Goal: Information Seeking & Learning: Learn about a topic

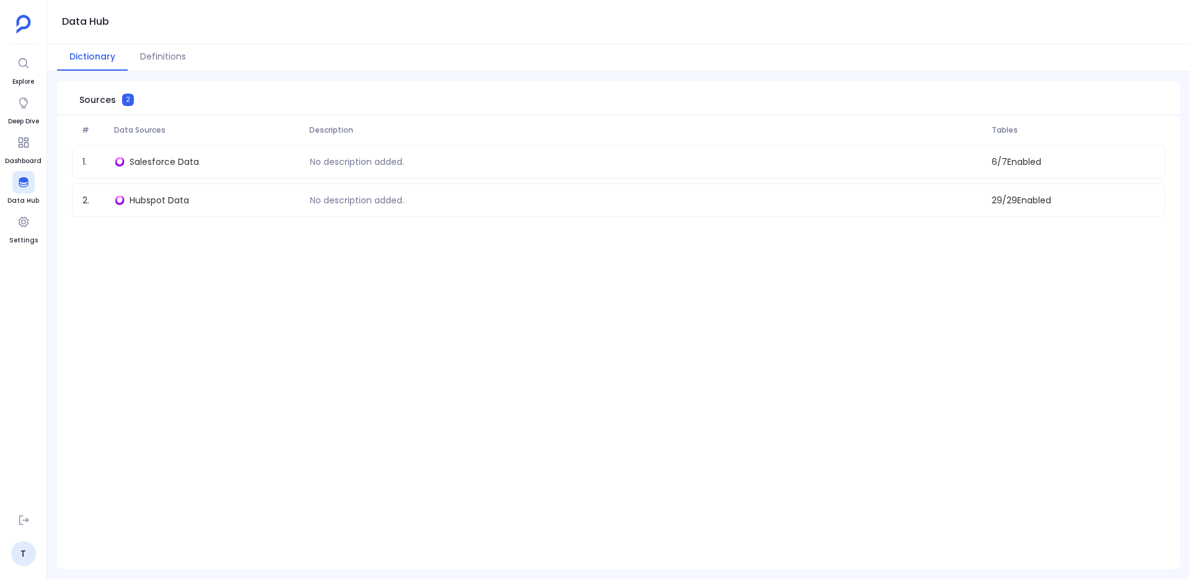
click at [38, 66] on ul "Explore Deep Dive Dashboard Data Hub Settings" at bounding box center [23, 278] width 37 height 452
click at [26, 110] on div at bounding box center [23, 103] width 22 height 22
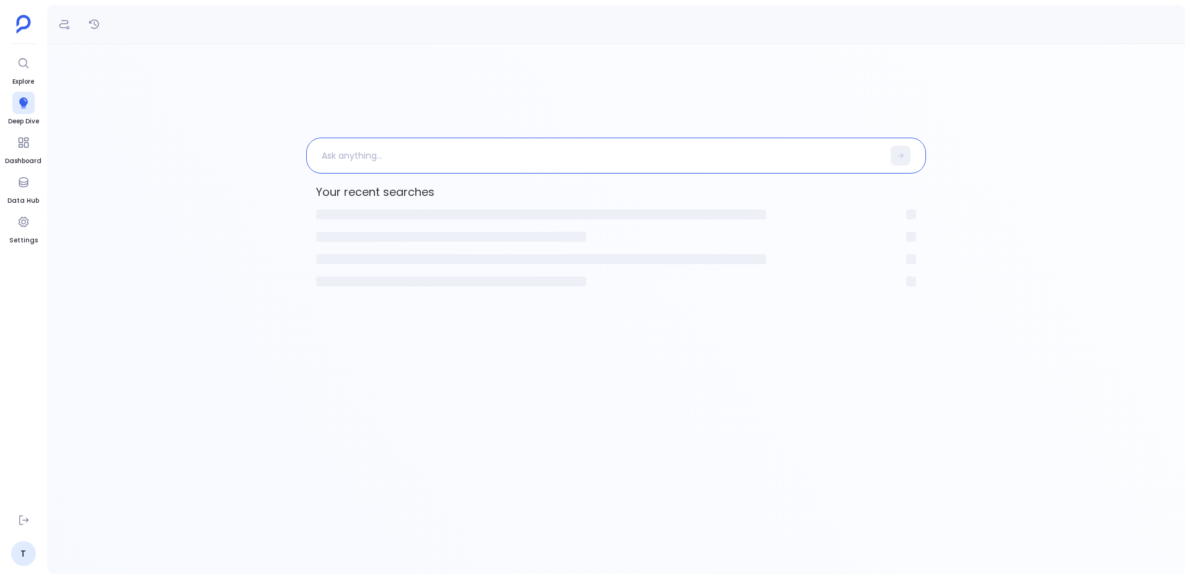
click at [346, 156] on p at bounding box center [595, 155] width 576 height 32
click at [37, 80] on ul "Home Explore Deep Dive Dashboard Data Hub Settings" at bounding box center [23, 278] width 37 height 452
click at [6, 67] on ul "Home Explore Deep Dive Dashboard Data Hub Settings" at bounding box center [23, 278] width 37 height 452
click at [29, 62] on icon at bounding box center [23, 63] width 12 height 12
click at [418, 157] on p at bounding box center [595, 156] width 638 height 32
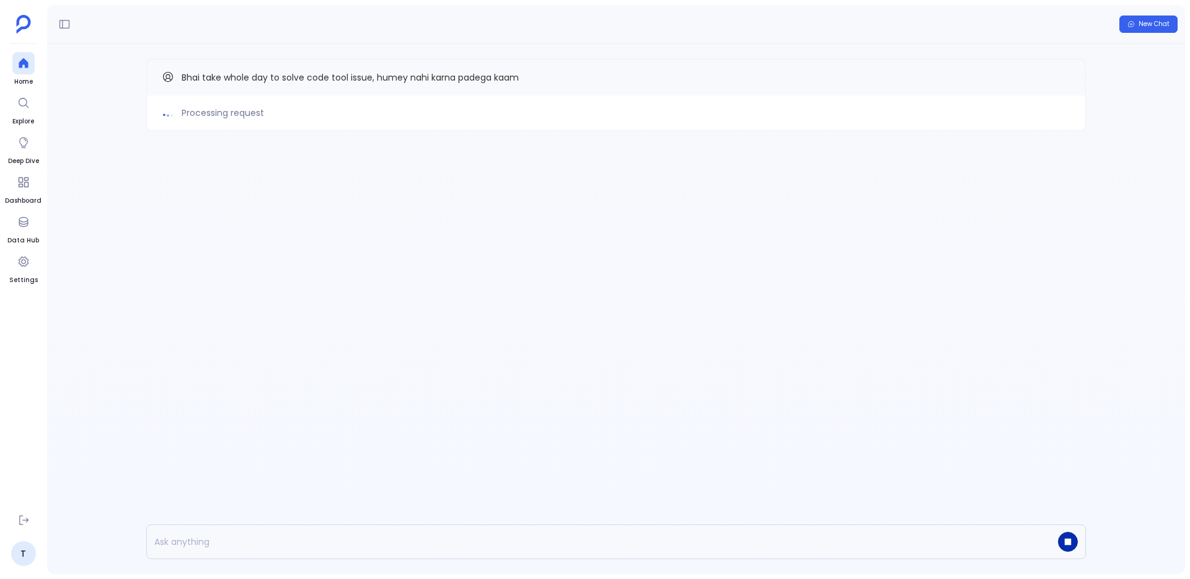
click at [1067, 546] on button "button" at bounding box center [1068, 542] width 20 height 20
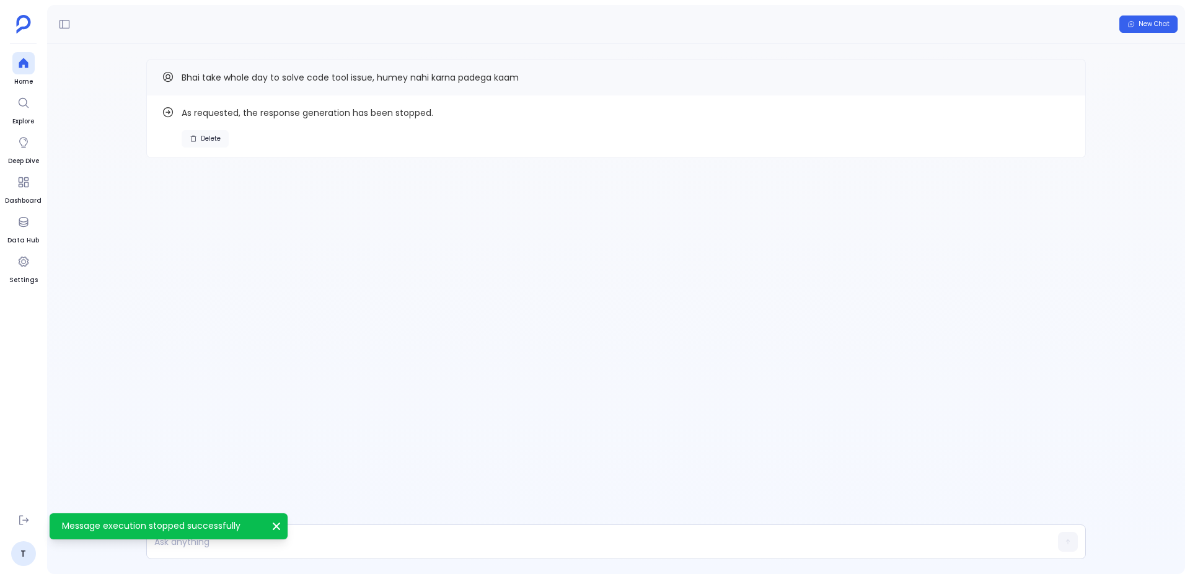
click at [211, 135] on span "Delete" at bounding box center [211, 139] width 20 height 9
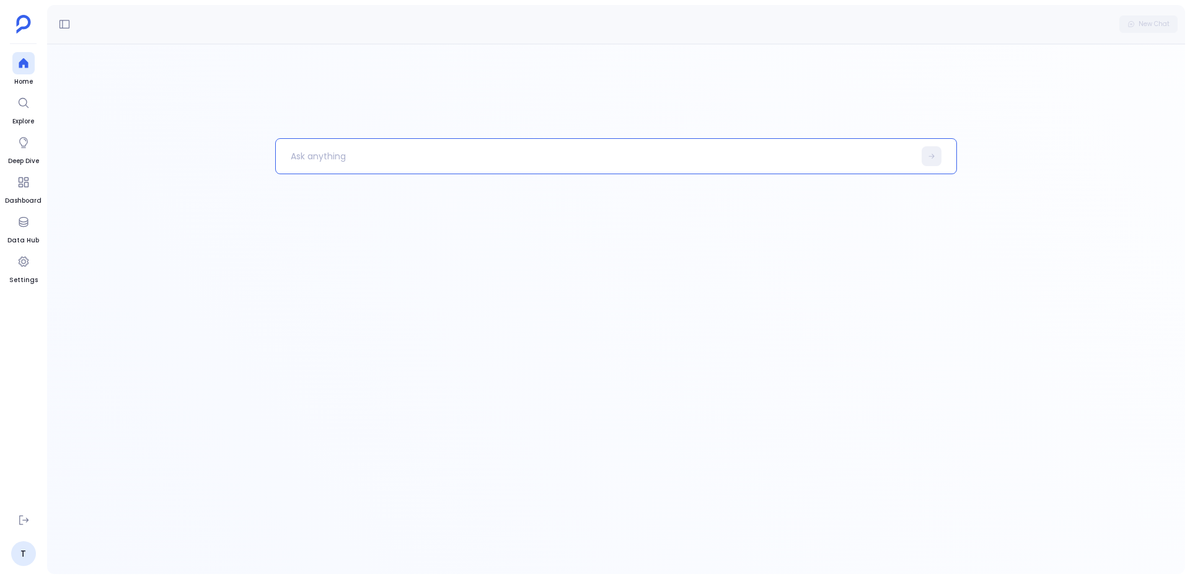
click at [700, 159] on p at bounding box center [595, 156] width 638 height 32
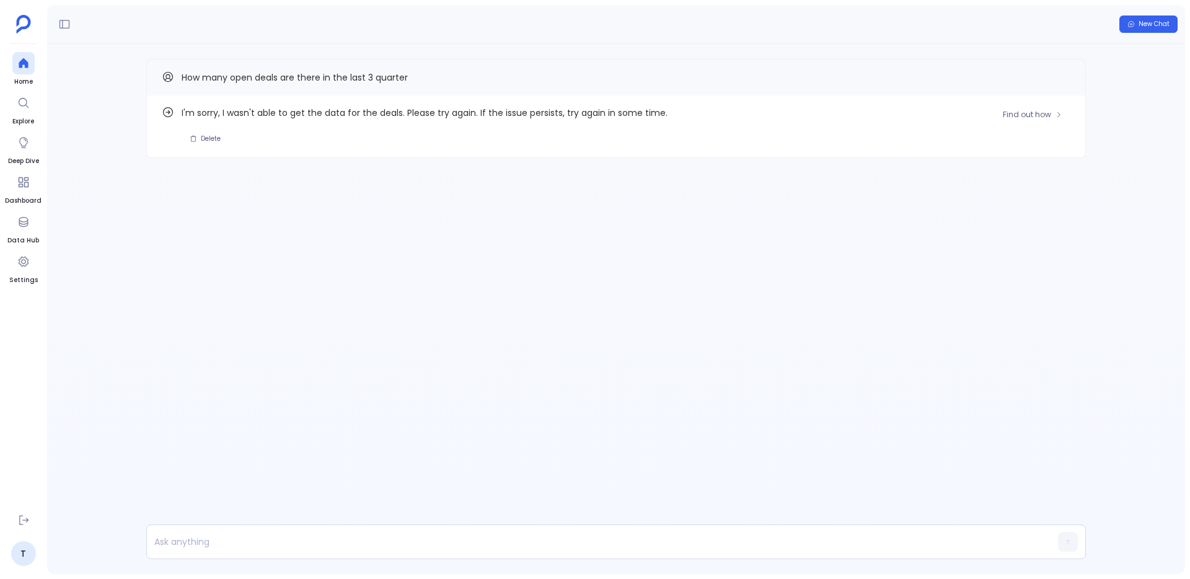
click at [177, 108] on div "I'm sorry, I wasn't able to get the data for the deals. Please try again. If th…" at bounding box center [616, 126] width 909 height 42
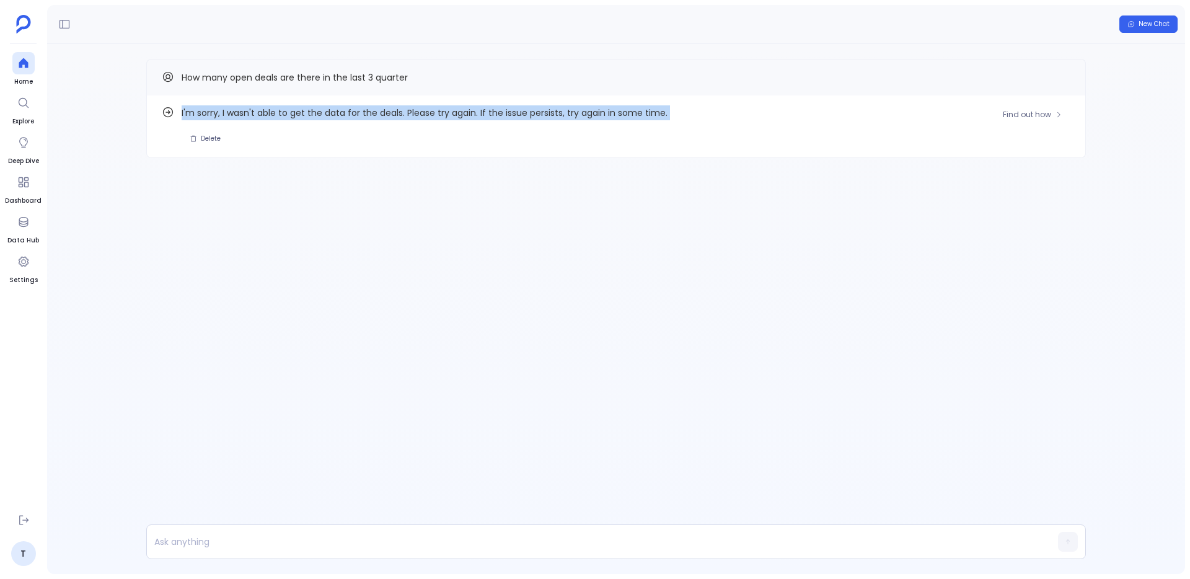
drag, startPoint x: 177, startPoint y: 108, endPoint x: 716, endPoint y: 106, distance: 538.6
click at [717, 107] on div "I'm sorry, I wasn't able to get the data for the deals. Please try again. If th…" at bounding box center [616, 126] width 909 height 42
click at [1027, 110] on span "Find out how" at bounding box center [1027, 115] width 48 height 10
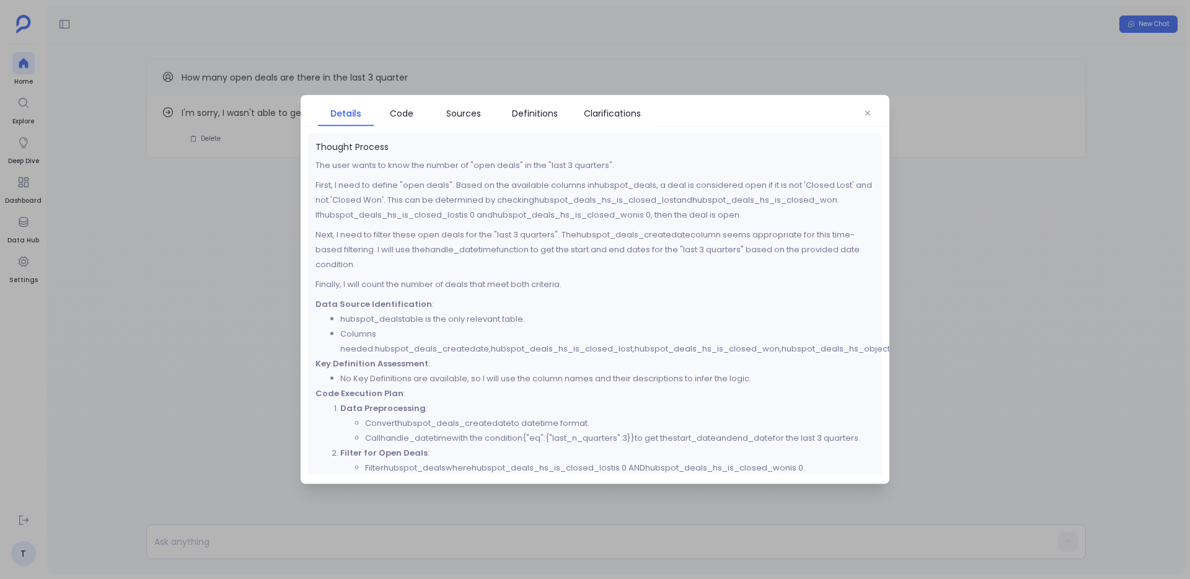
click at [249, 247] on div at bounding box center [595, 289] width 1190 height 579
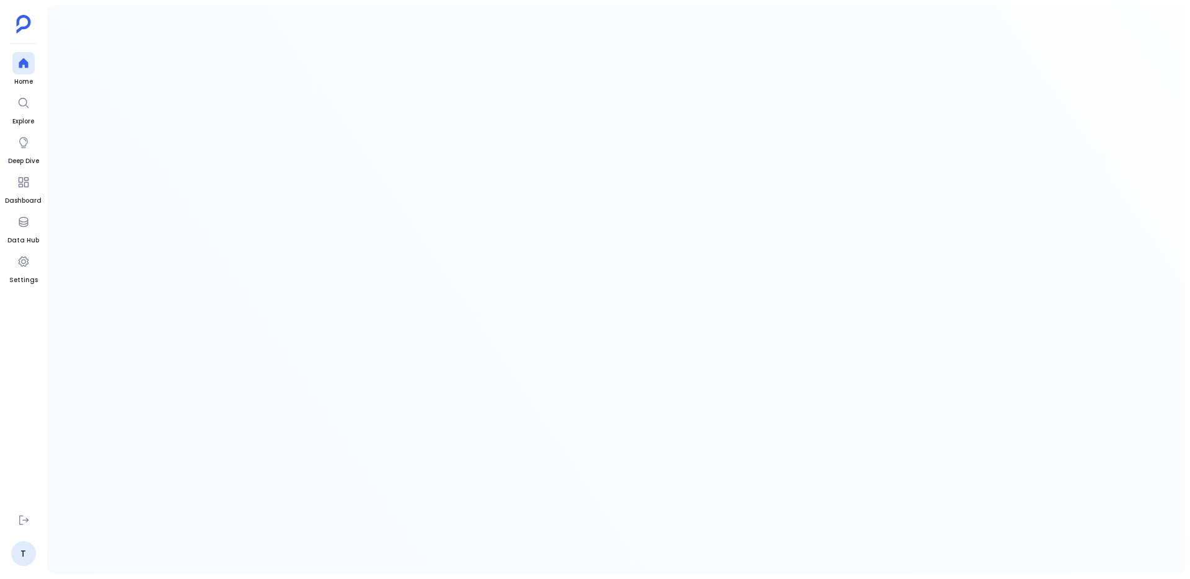
click at [40, 73] on ul "Home Explore Deep Dive Dashboard Data Hub Settings" at bounding box center [23, 278] width 37 height 452
click at [33, 73] on link "Home" at bounding box center [23, 69] width 22 height 35
click at [321, 154] on p at bounding box center [595, 156] width 638 height 32
click at [9, 66] on ul "Home Explore Deep Dive Dashboard Data Hub Settings" at bounding box center [23, 278] width 37 height 452
click at [14, 58] on div at bounding box center [23, 63] width 22 height 22
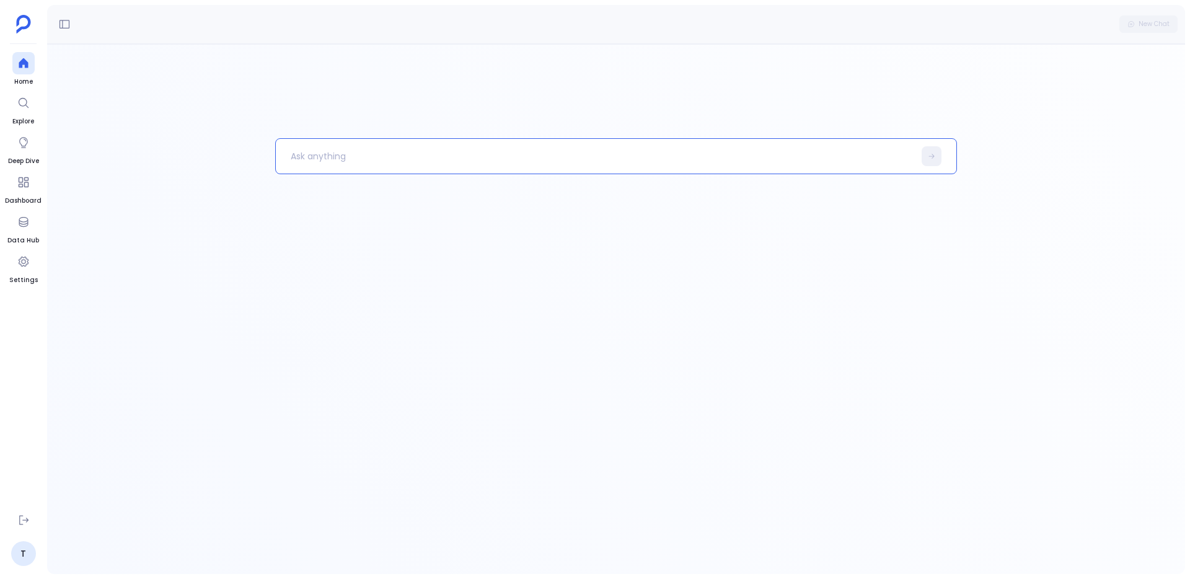
click at [301, 151] on p at bounding box center [595, 156] width 638 height 32
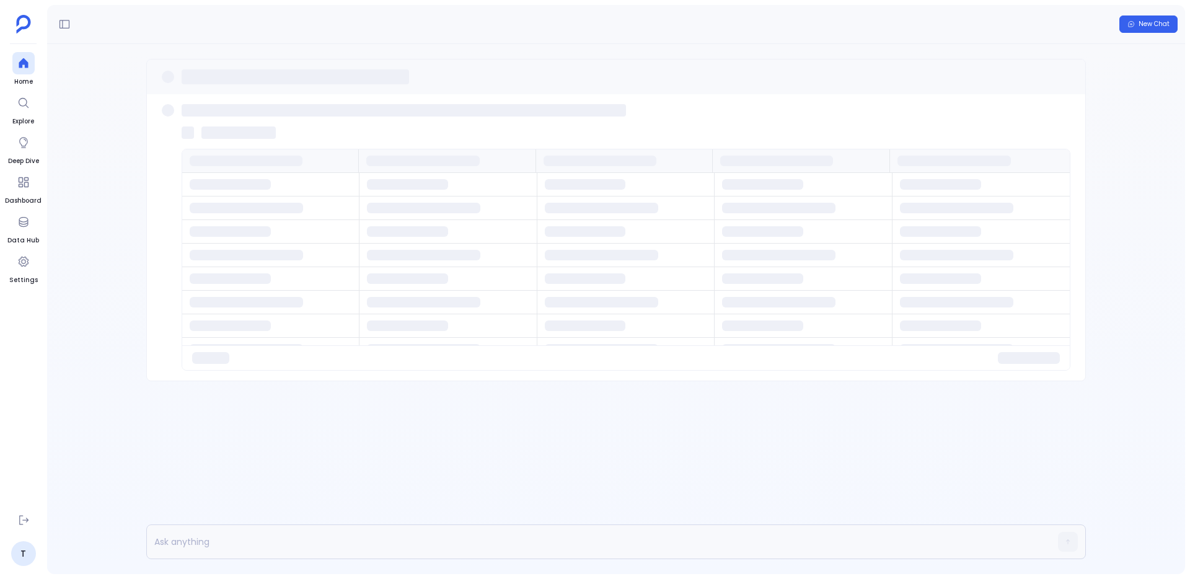
click at [41, 66] on aside "Home Explore Deep Dive Dashboard Data Hub Settings T" at bounding box center [23, 289] width 47 height 579
click at [19, 55] on div at bounding box center [23, 63] width 22 height 22
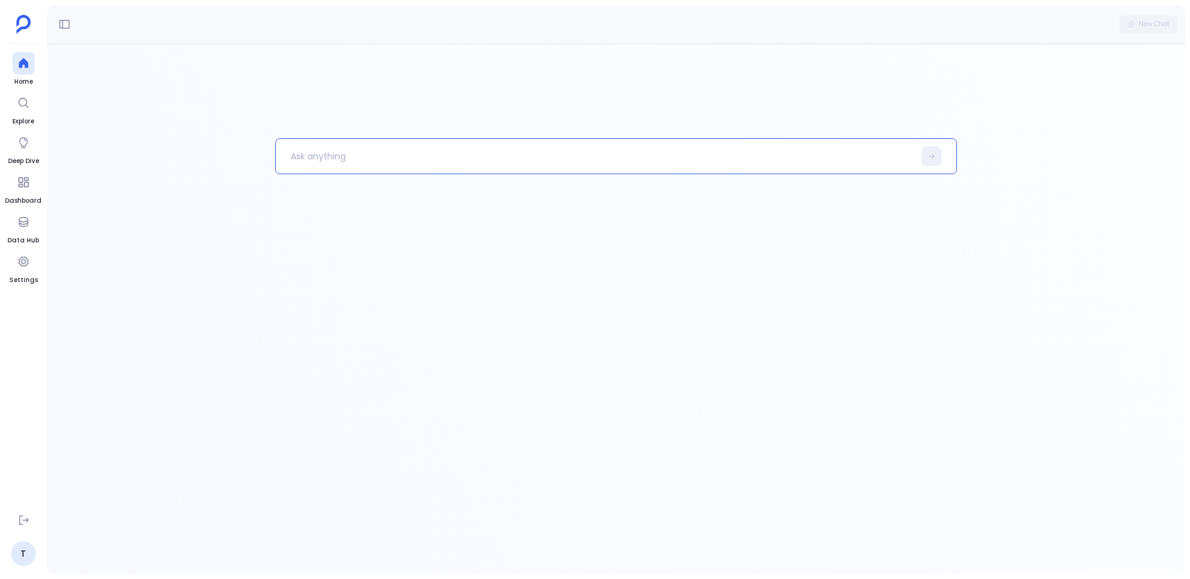
click at [304, 143] on p at bounding box center [595, 156] width 638 height 32
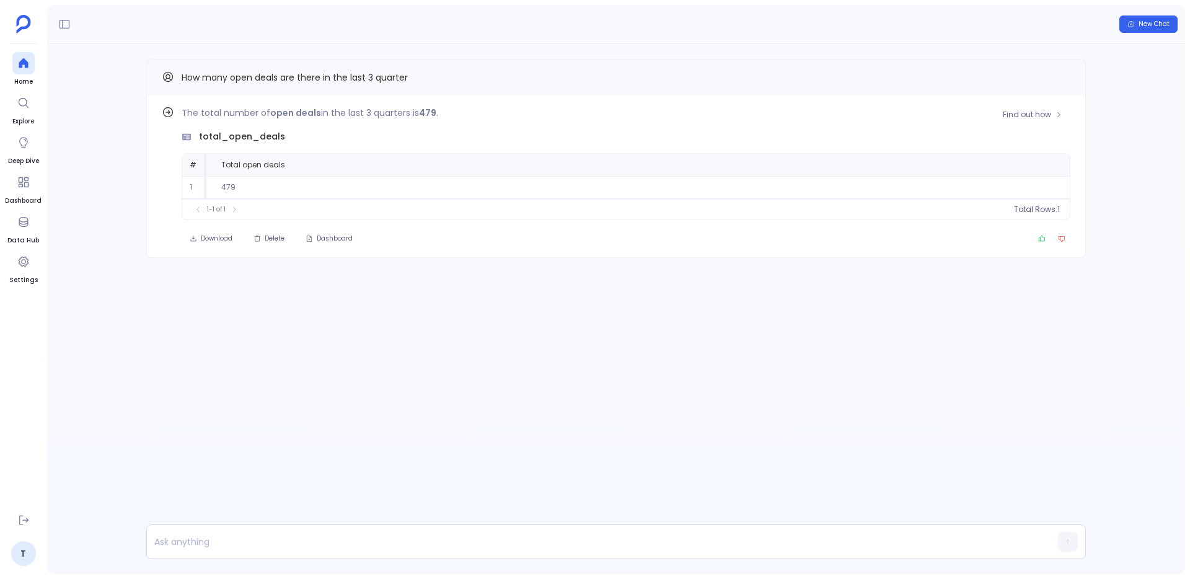
click at [224, 185] on td "479" at bounding box center [637, 187] width 863 height 23
drag, startPoint x: 215, startPoint y: 184, endPoint x: 392, endPoint y: 182, distance: 176.7
click at [392, 183] on td "479" at bounding box center [637, 187] width 863 height 23
click at [1048, 117] on span "Find out how" at bounding box center [1027, 115] width 48 height 10
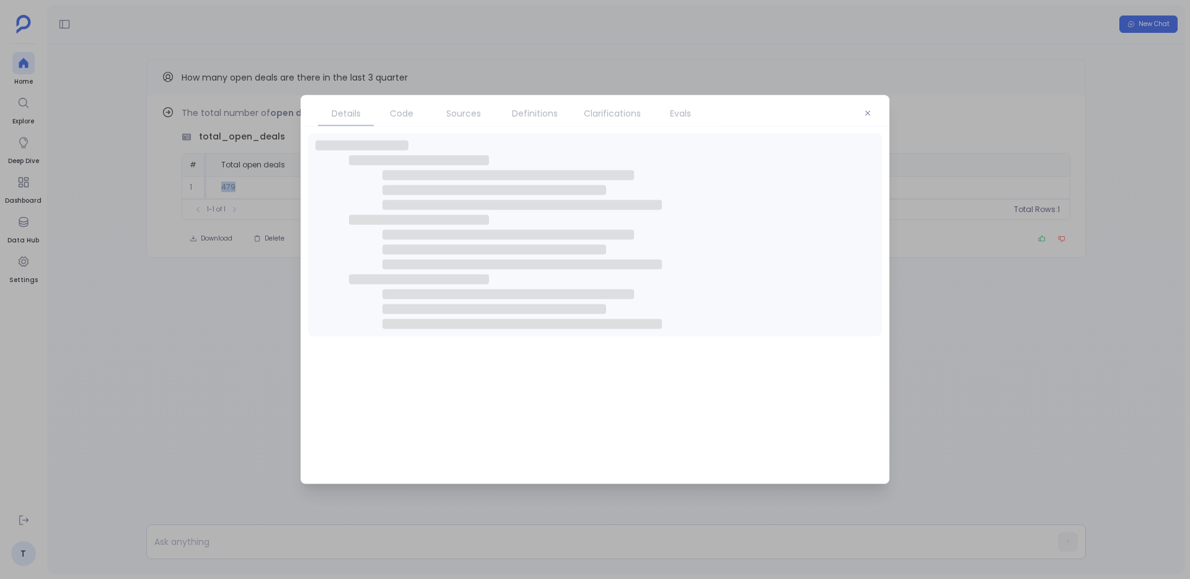
click at [417, 120] on link "Code" at bounding box center [402, 113] width 56 height 26
click at [412, 110] on span "Code" at bounding box center [402, 114] width 24 height 14
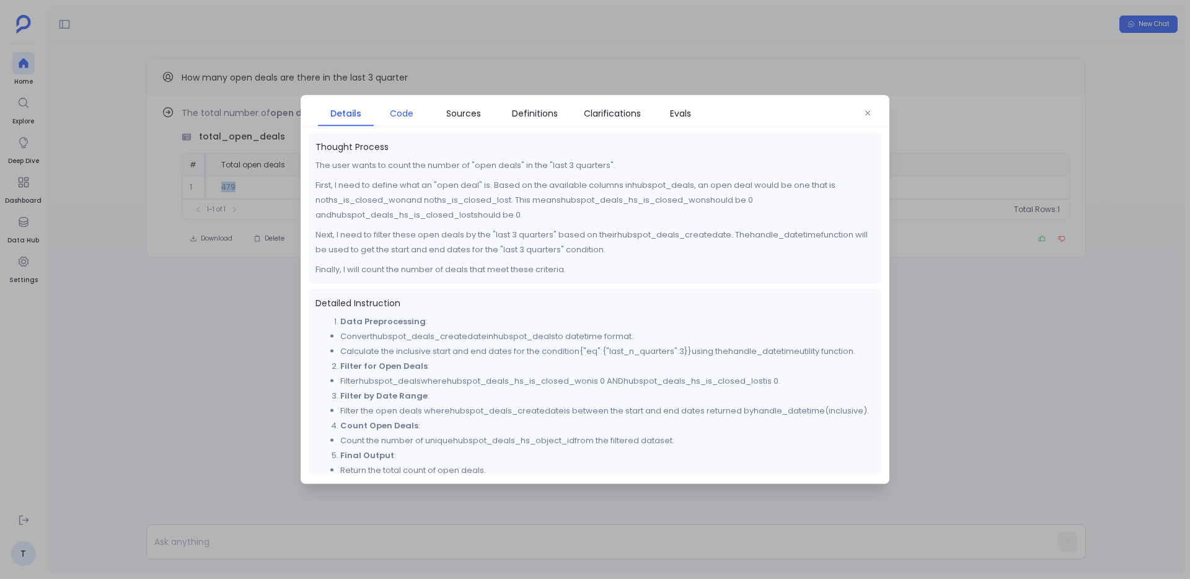
click at [412, 110] on span "Code" at bounding box center [402, 114] width 24 height 14
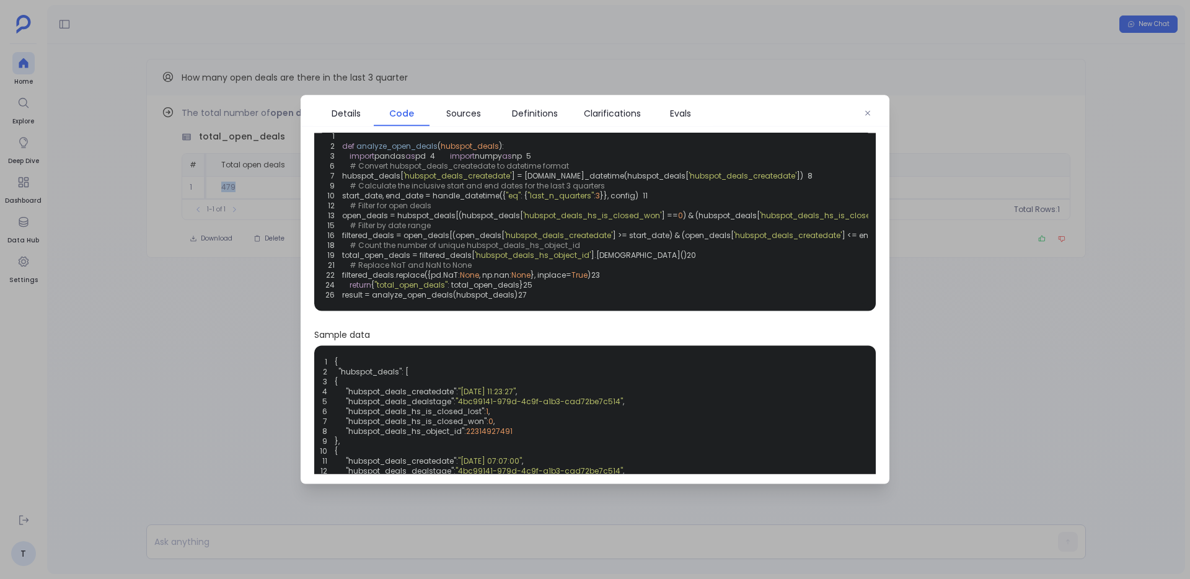
scroll to position [42, 0]
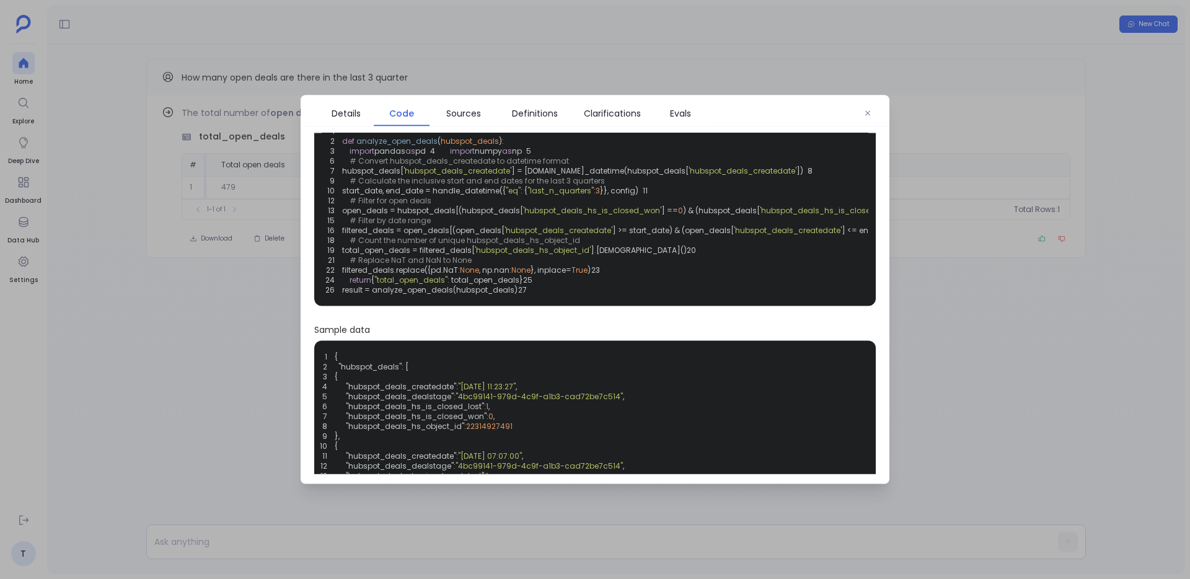
click at [669, 28] on div at bounding box center [595, 289] width 1190 height 579
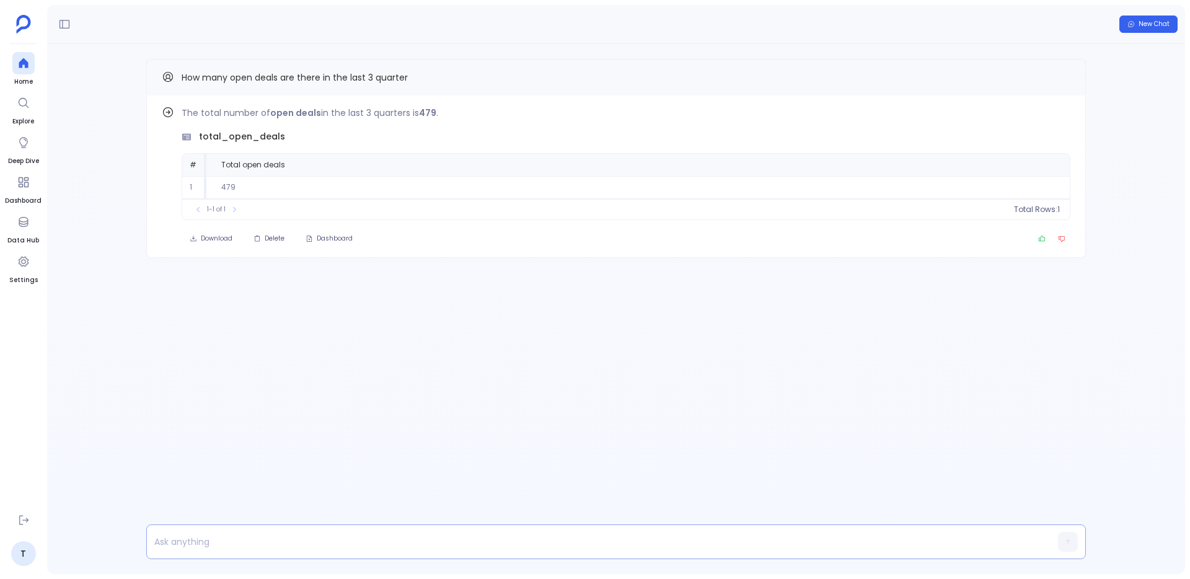
click at [250, 544] on p at bounding box center [592, 541] width 891 height 17
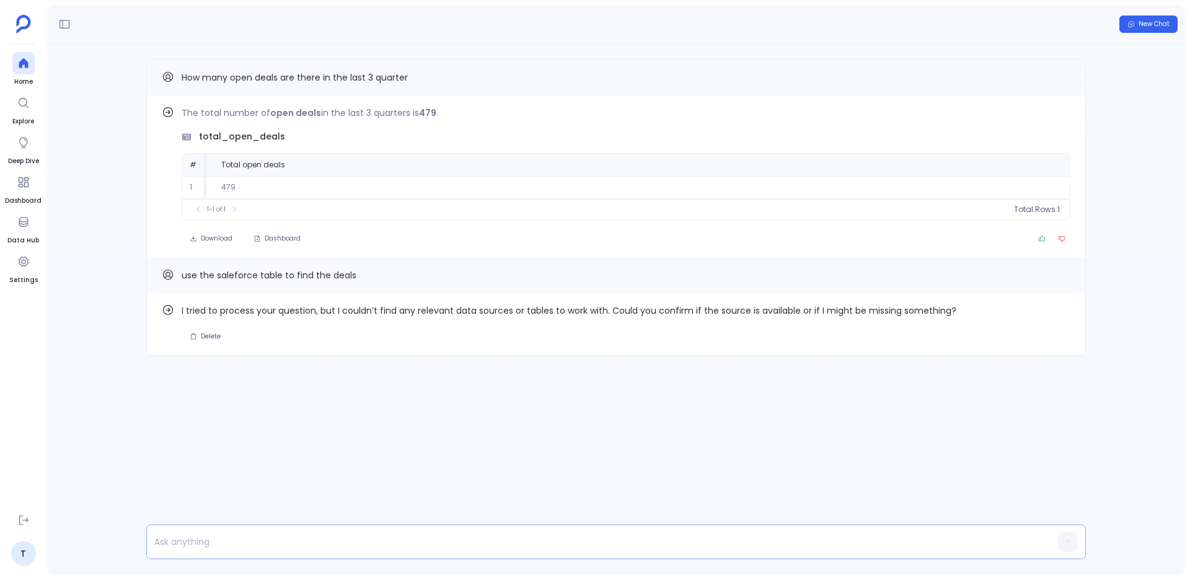
click at [608, 553] on div at bounding box center [592, 541] width 891 height 33
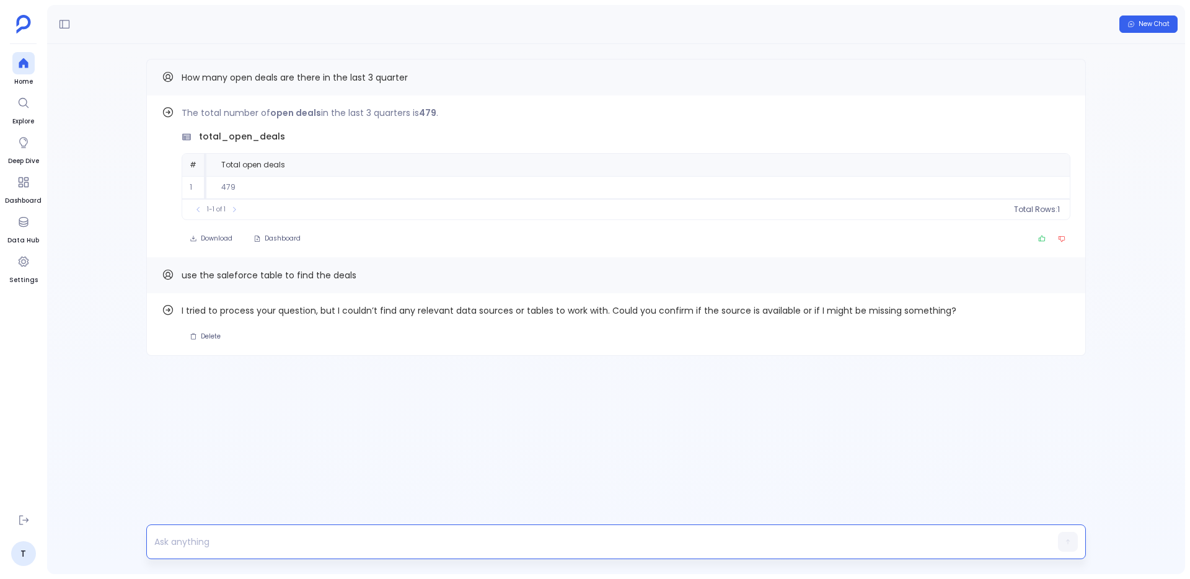
click at [604, 550] on div at bounding box center [592, 542] width 891 height 24
click at [604, 546] on p at bounding box center [592, 541] width 891 height 17
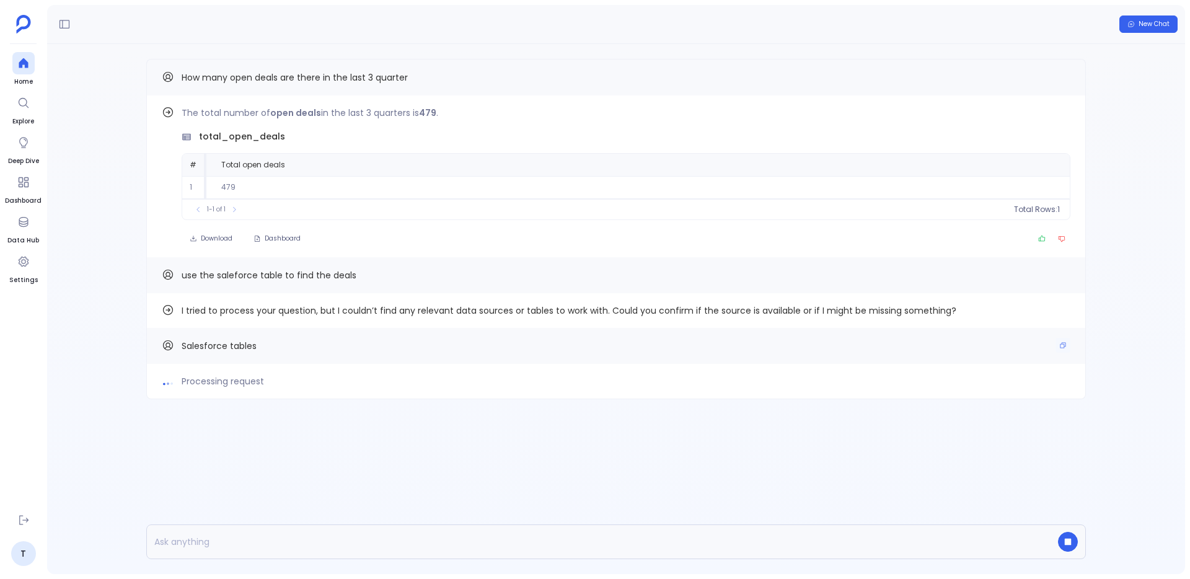
click at [190, 345] on span "Salesforce tables" at bounding box center [219, 346] width 75 height 12
click at [190, 346] on span "Salesforce tables" at bounding box center [219, 346] width 75 height 12
click at [319, 377] on div "Processing request" at bounding box center [616, 381] width 909 height 15
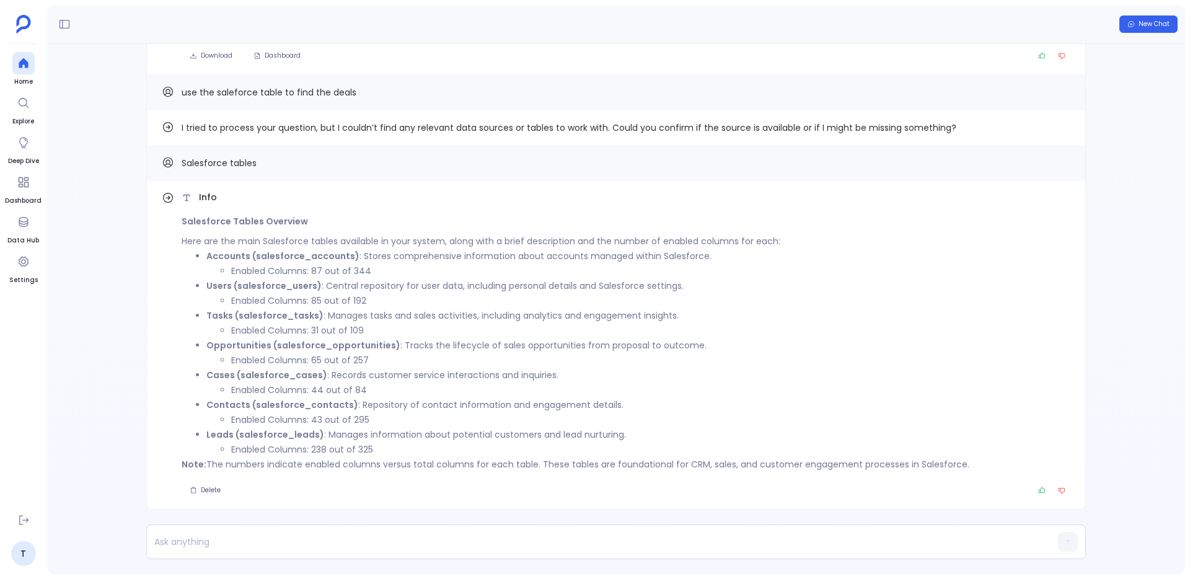
click at [257, 351] on strong "Opportunities (salesforce_opportunities)" at bounding box center [303, 345] width 194 height 12
copy strong "Opportunities"
click at [242, 539] on p at bounding box center [592, 541] width 891 height 17
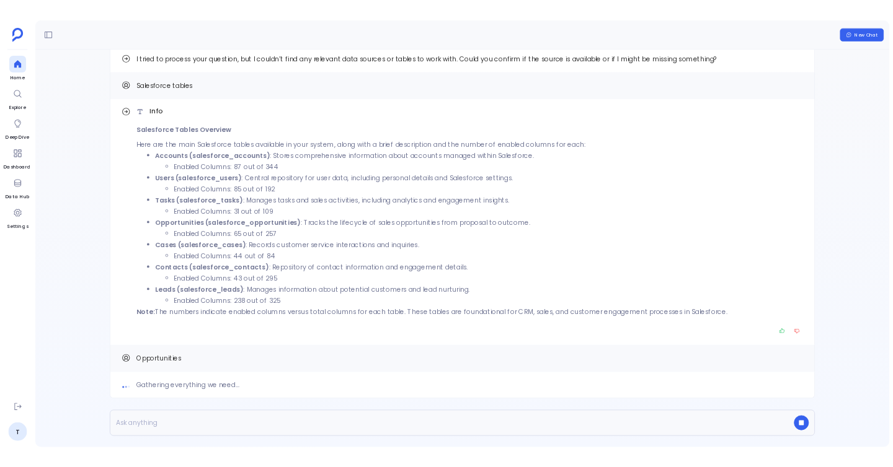
scroll to position [-254, 0]
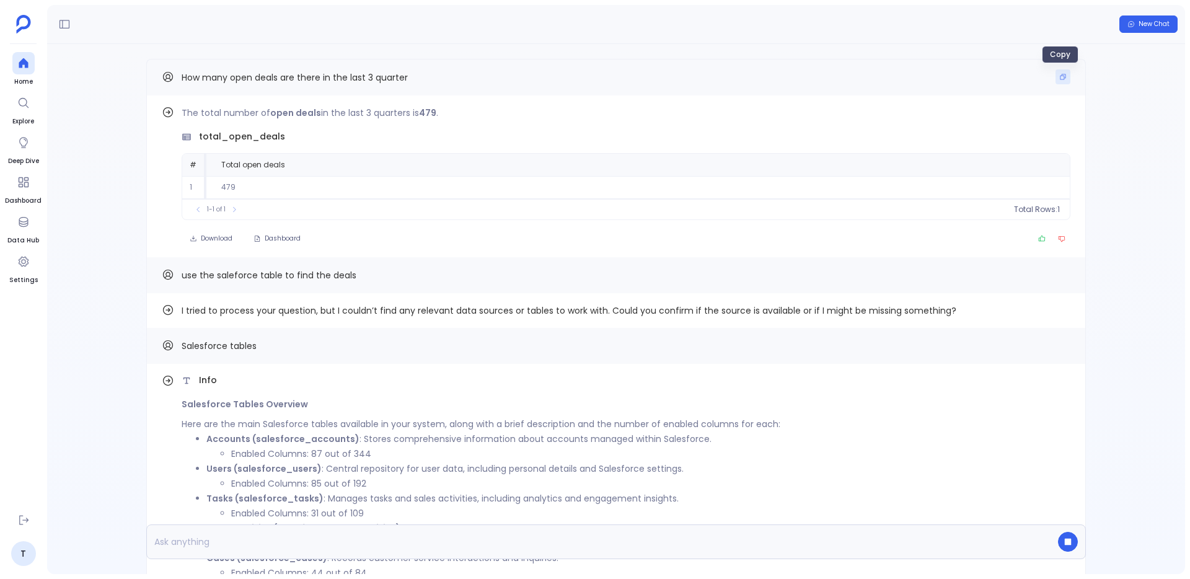
click at [1061, 81] on button "Copy" at bounding box center [1063, 76] width 15 height 15
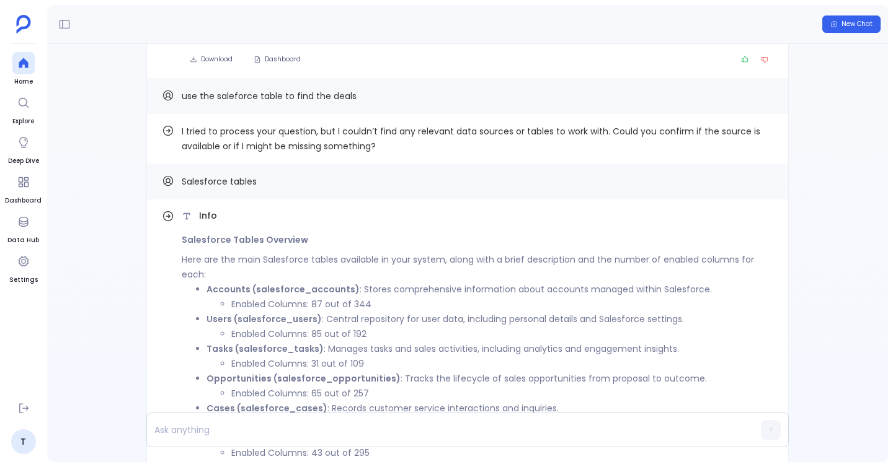
scroll to position [-827, 0]
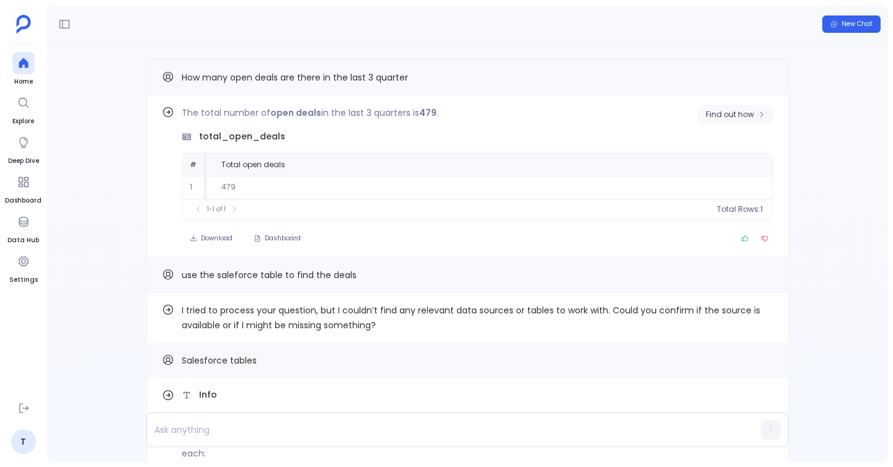
click at [725, 121] on button "Find out how" at bounding box center [735, 114] width 76 height 19
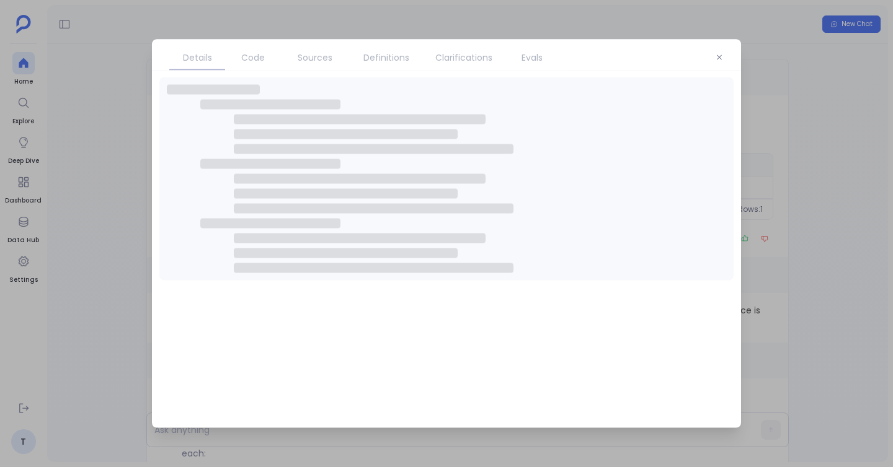
click at [258, 56] on span "Code" at bounding box center [253, 58] width 24 height 14
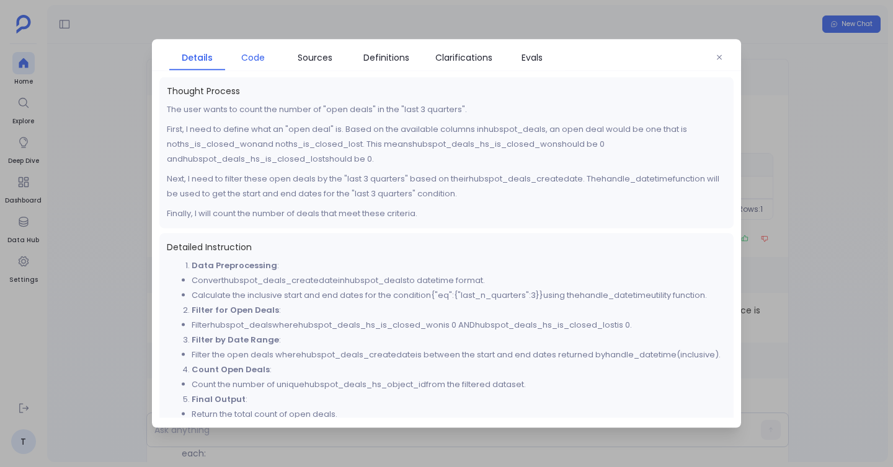
click at [258, 56] on span "Code" at bounding box center [253, 58] width 24 height 14
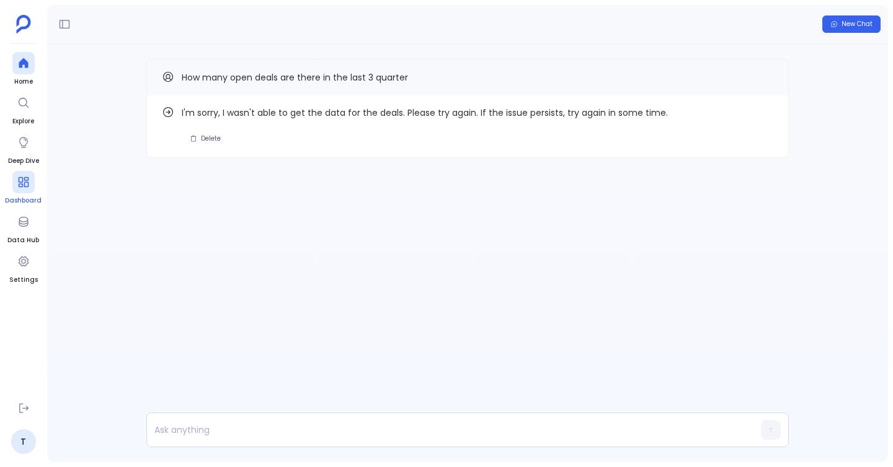
click at [23, 205] on span "Dashboard" at bounding box center [23, 201] width 37 height 10
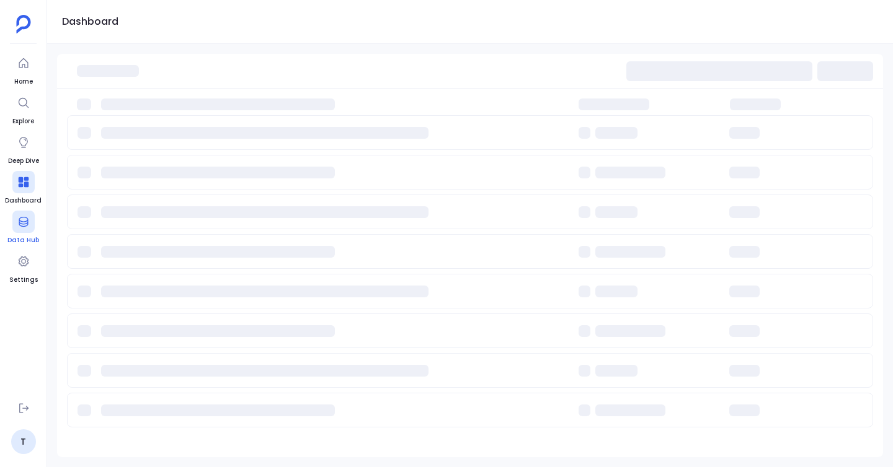
click at [23, 240] on span "Data Hub" at bounding box center [23, 241] width 32 height 10
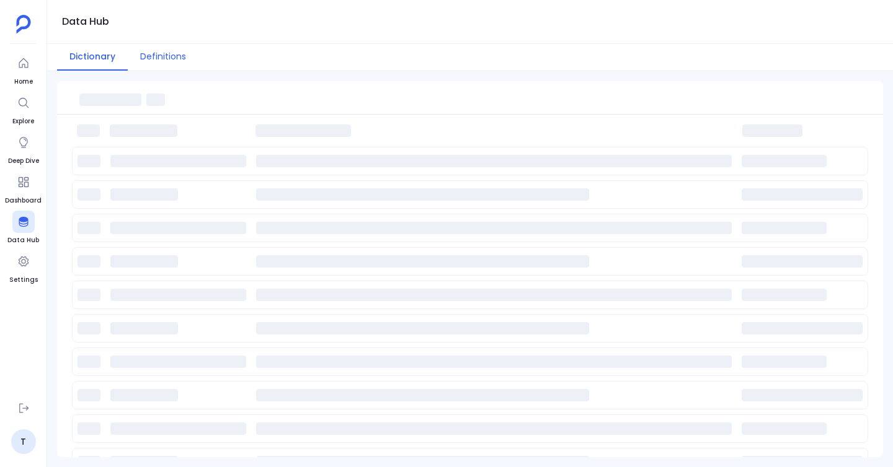
click at [162, 58] on button "Definitions" at bounding box center [163, 57] width 71 height 27
